Goal: Task Accomplishment & Management: Manage account settings

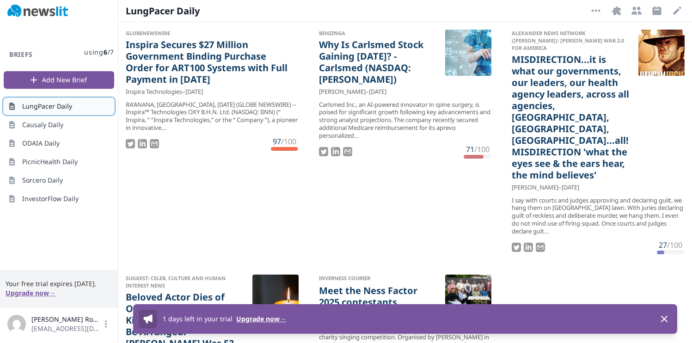
click at [53, 110] on span "LungPacer Daily" at bounding box center [47, 106] width 50 height 9
click at [79, 108] on link "LungPacer Daily" at bounding box center [59, 106] width 110 height 17
click at [601, 12] on button "More Options" at bounding box center [595, 10] width 15 height 15
click at [623, 9] on button "Integrations" at bounding box center [616, 10] width 15 height 15
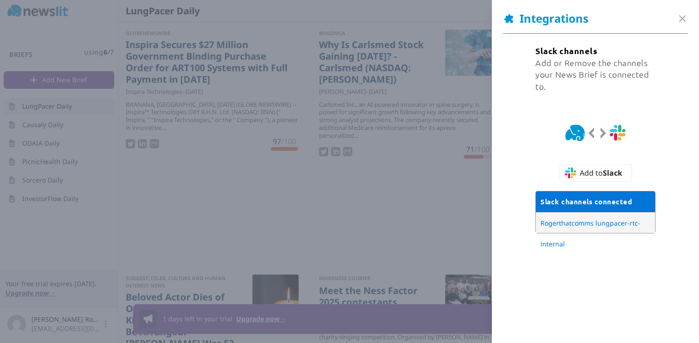
click at [679, 11] on div "Integrations Close panel" at bounding box center [595, 22] width 185 height 23
click at [679, 15] on icon "button" at bounding box center [682, 18] width 11 height 11
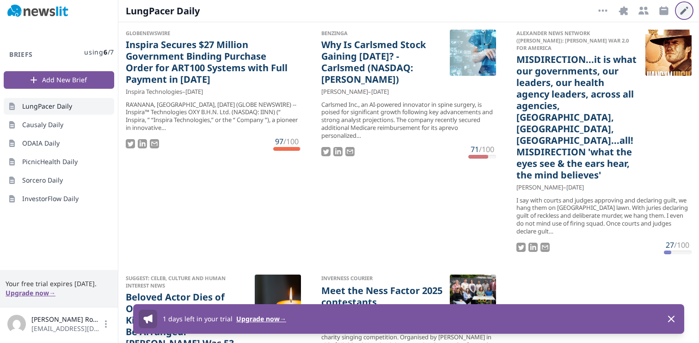
click at [681, 9] on icon "button" at bounding box center [684, 10] width 11 height 11
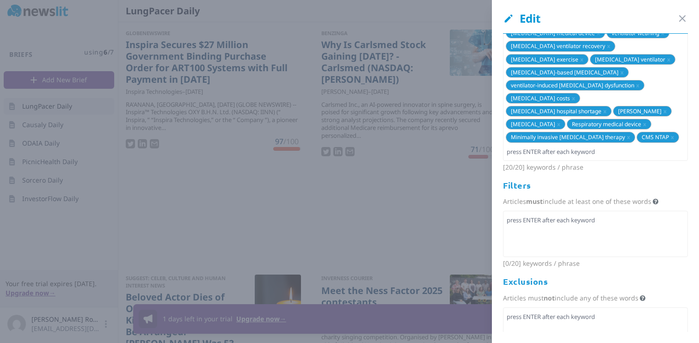
scroll to position [165, 0]
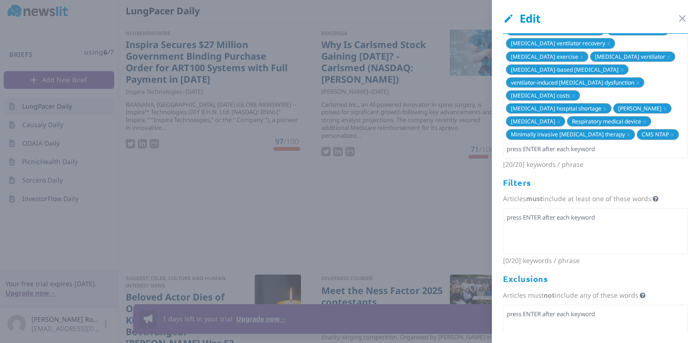
click at [553, 305] on div at bounding box center [595, 328] width 185 height 46
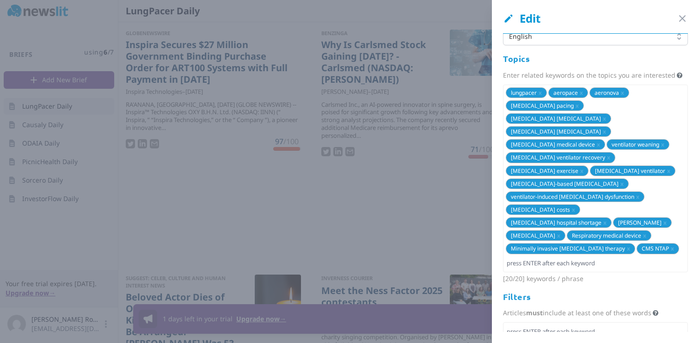
scroll to position [0, 0]
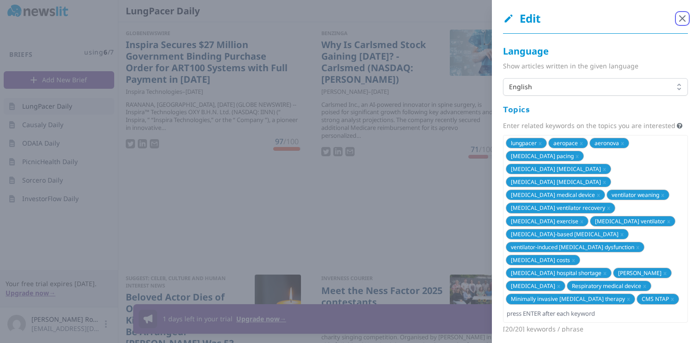
click at [678, 19] on icon "button" at bounding box center [682, 18] width 11 height 11
